Goal: Information Seeking & Learning: Learn about a topic

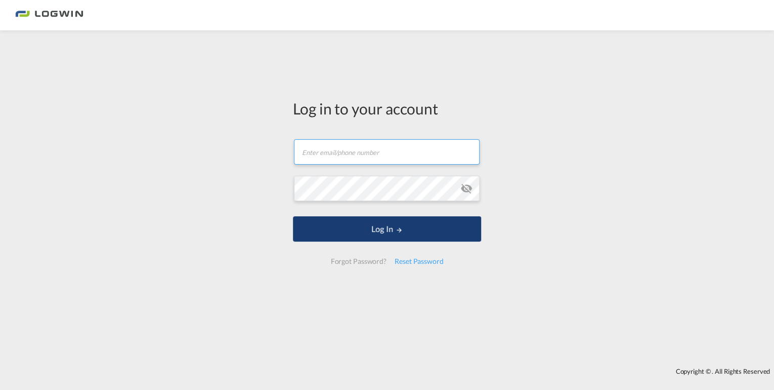
type input "[EMAIL_ADDRESS][DOMAIN_NAME]"
click at [382, 235] on button "Log In" at bounding box center [387, 228] width 188 height 25
